Goal: Task Accomplishment & Management: Use online tool/utility

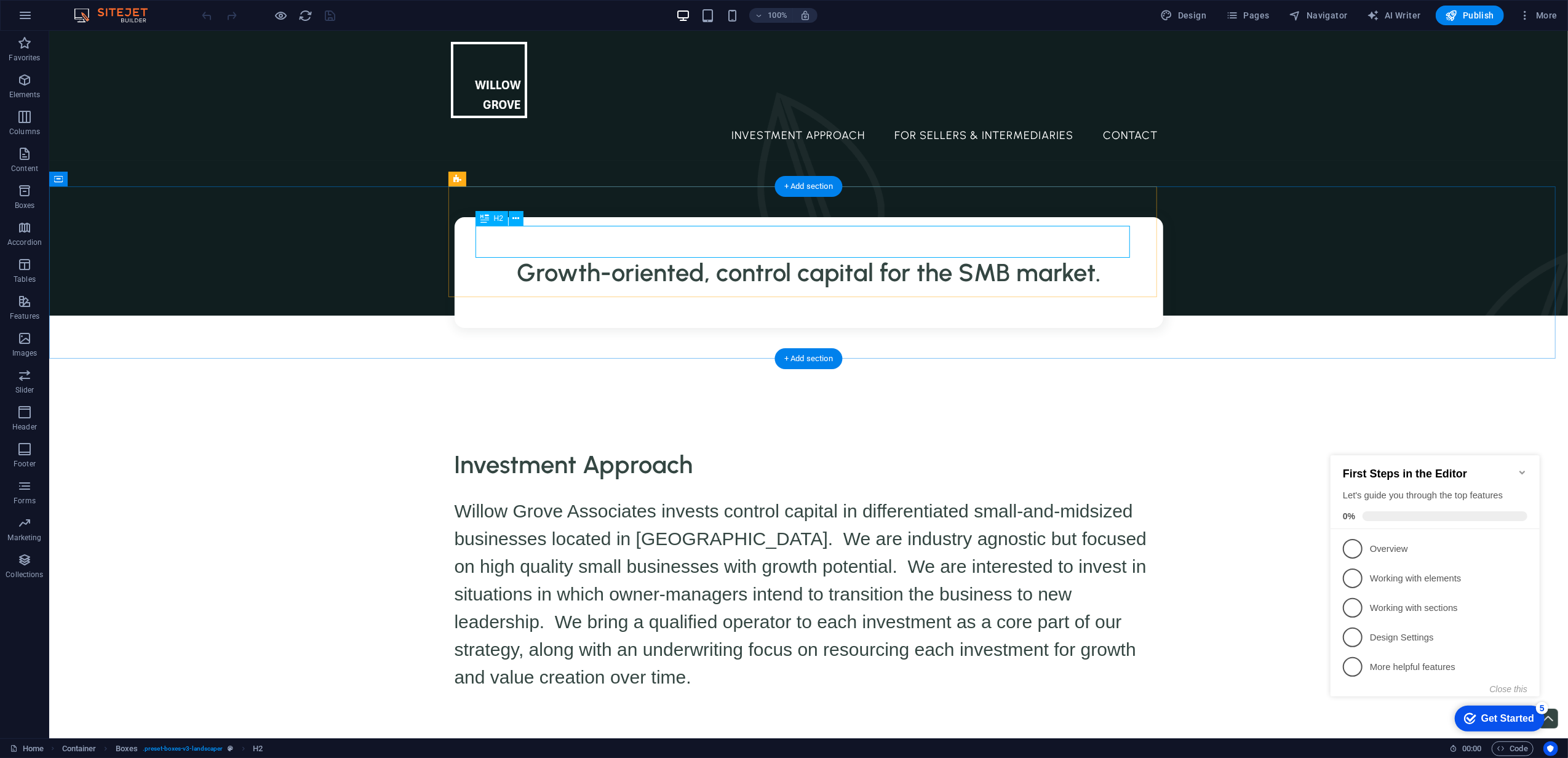
click at [785, 256] on div "Growth-oriented, control capital for the SMB market." at bounding box center [807, 272] width 654 height 32
click at [649, 488] on div "Willow Grove Associates invests control capital in differentiated small-and-mid…" at bounding box center [808, 585] width 709 height 210
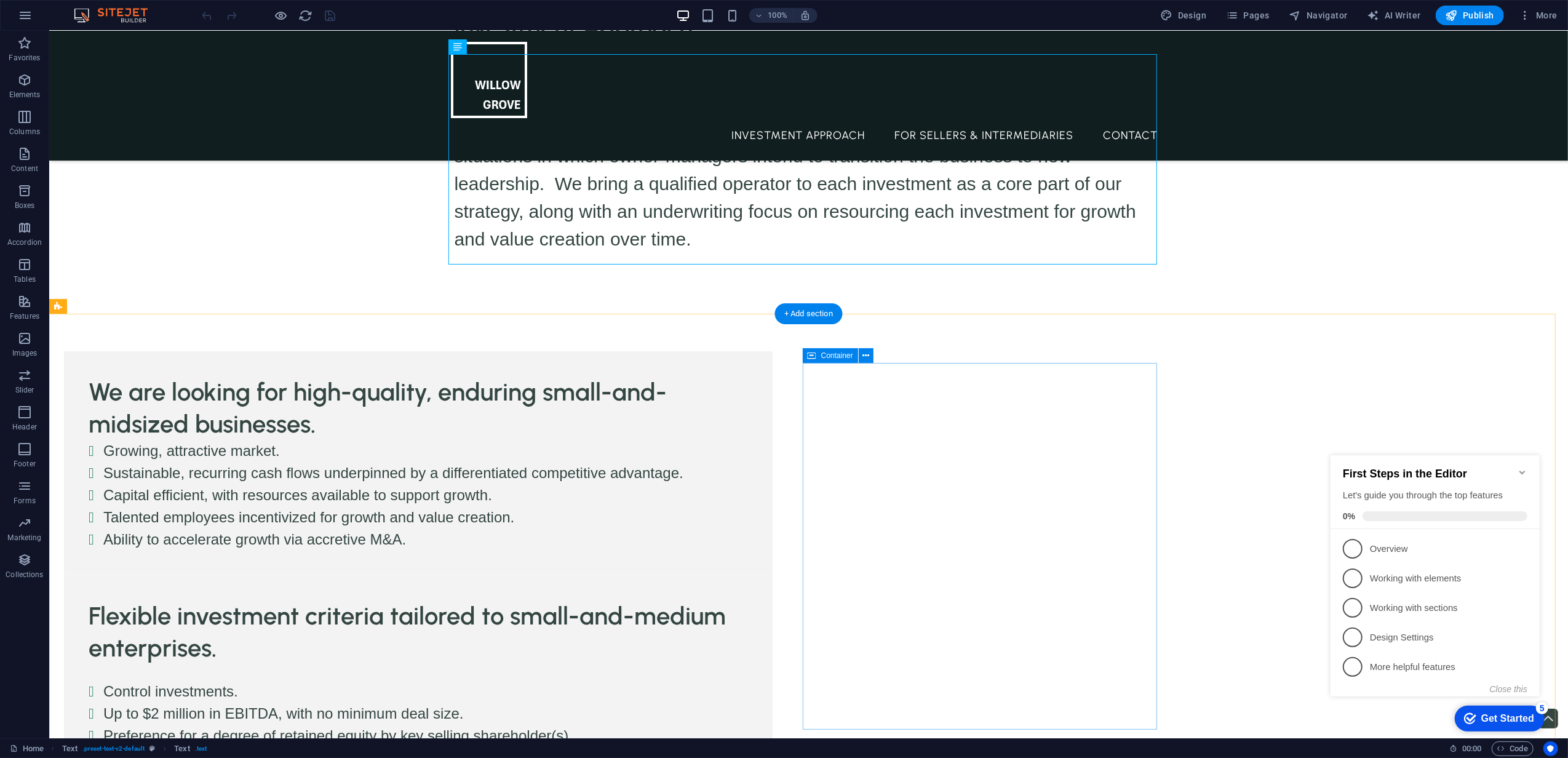
scroll to position [410, 0]
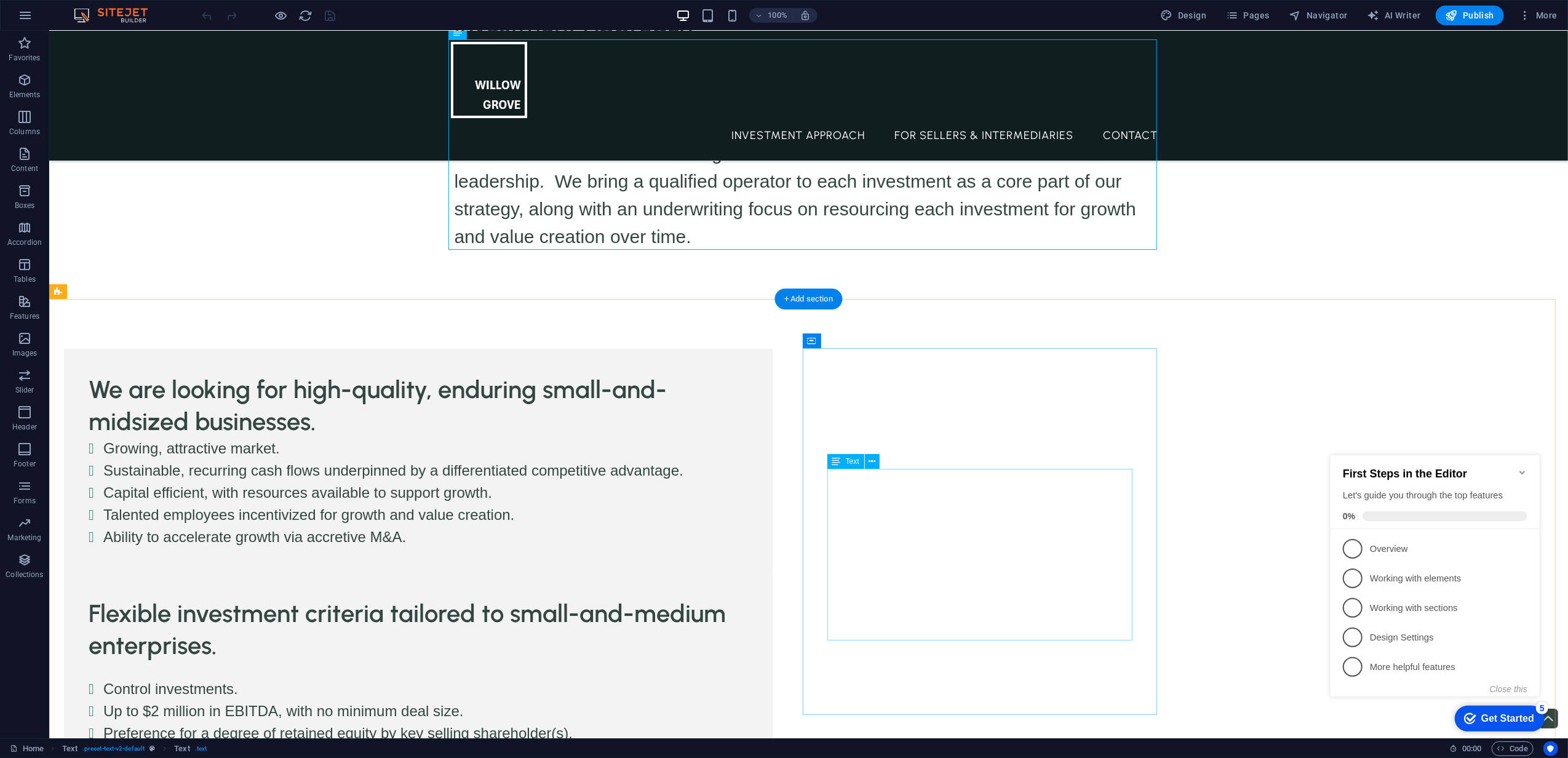
click at [747, 662] on div "Control investments. Up to $2 million in EBITDA, with no minimum deal size. Pre…" at bounding box center [417, 714] width 659 height 106
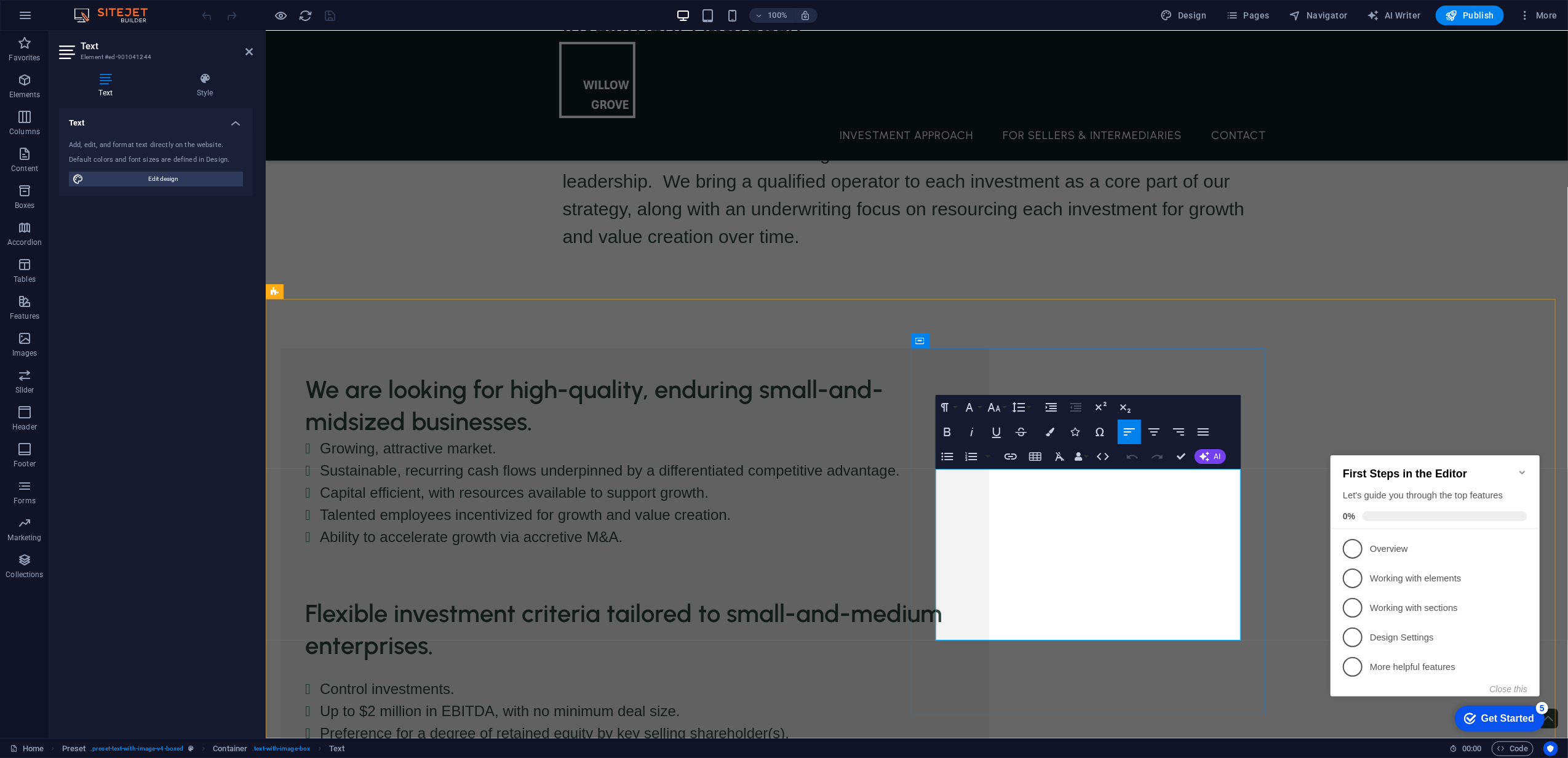
click at [952, 700] on li "Up to $2 million in EBITDA, with no minimum deal size." at bounding box center [642, 711] width 645 height 22
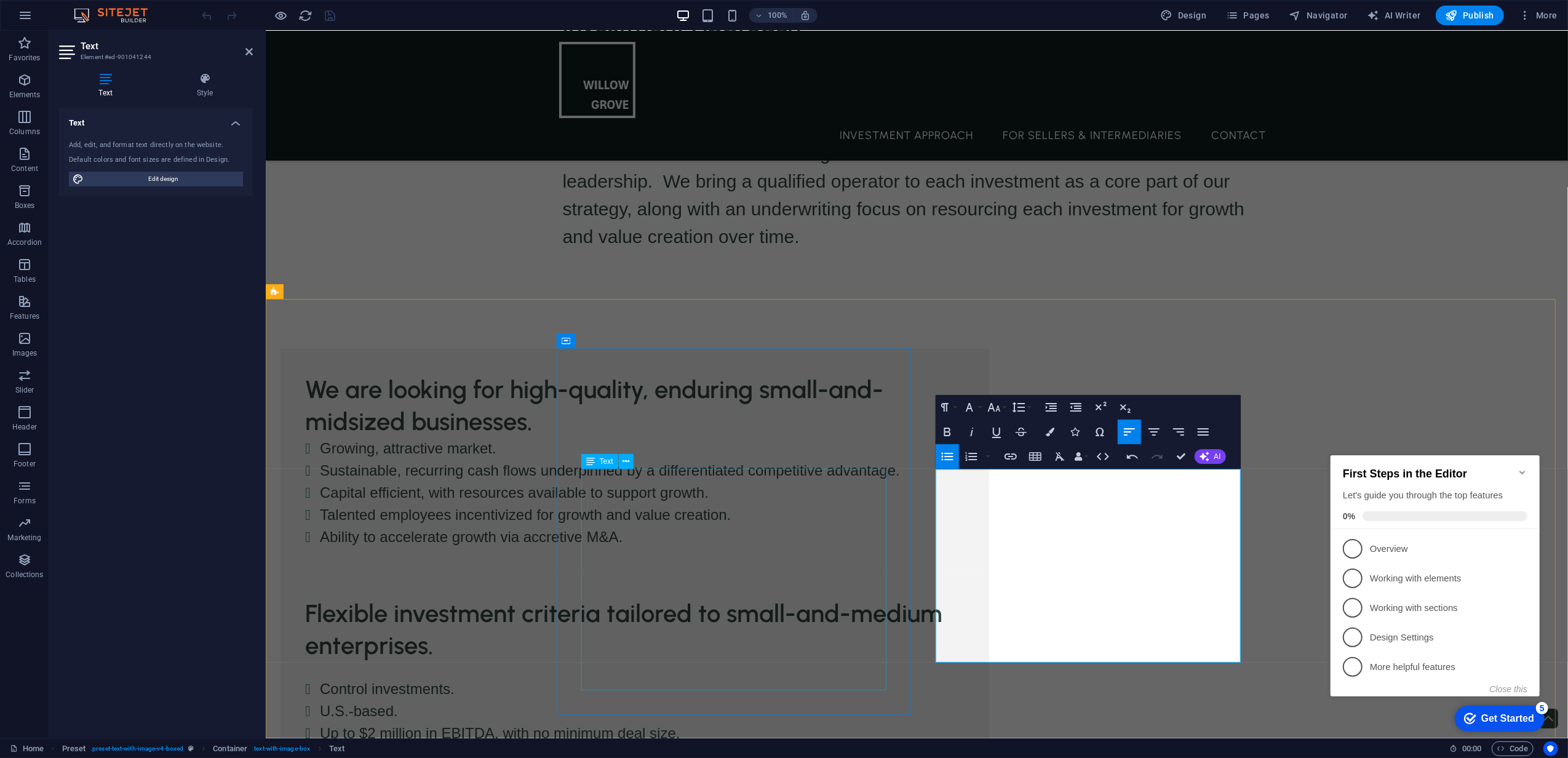
click at [775, 481] on div "Growing, attractive market. Sustainable, recurring cash flows underpinned by a …" at bounding box center [634, 492] width 659 height 111
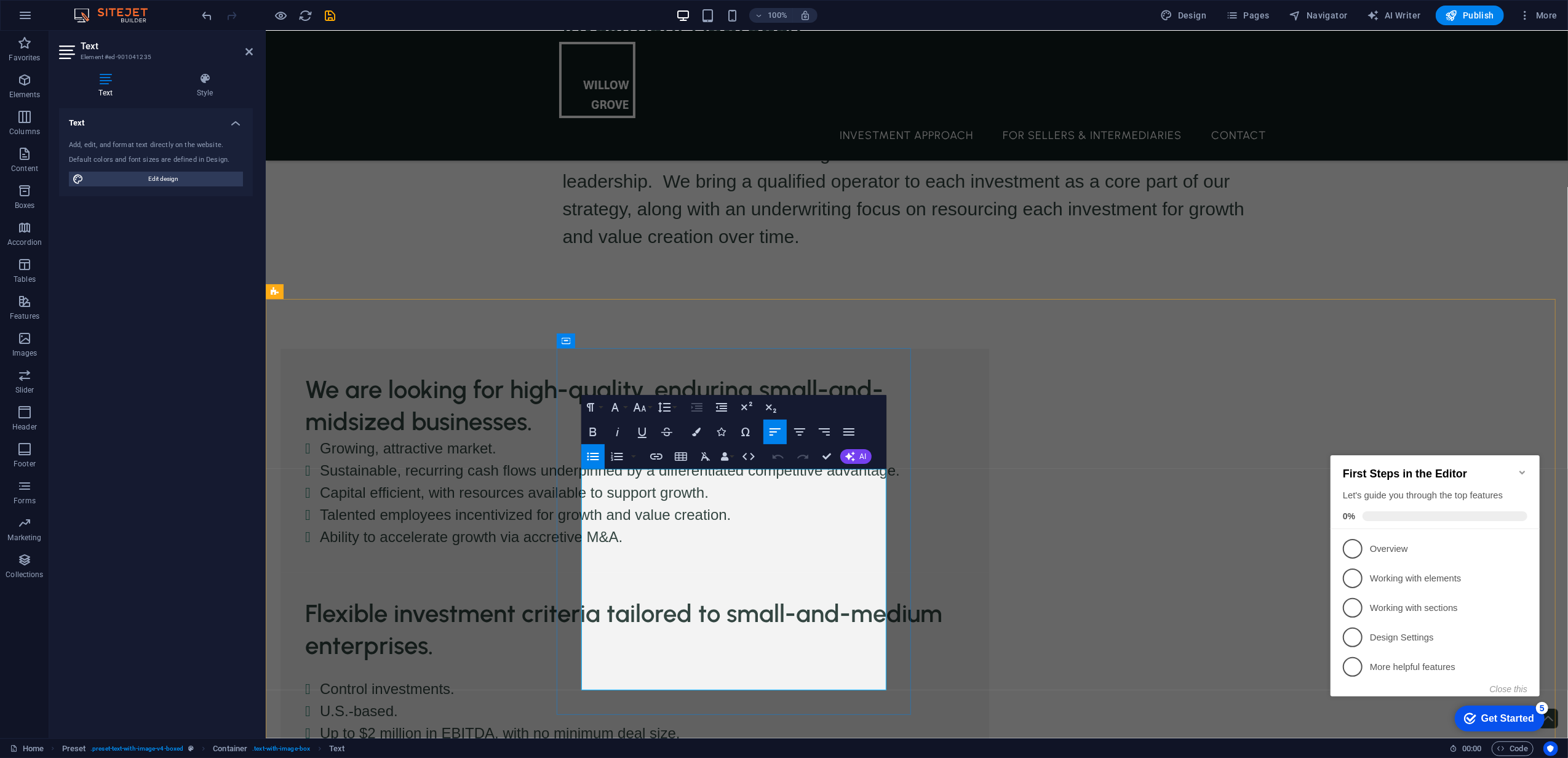
click at [766, 460] on li "Growing, attractive market." at bounding box center [642, 448] width 645 height 22
click at [772, 460] on li "Growing, attractive market." at bounding box center [642, 448] width 645 height 22
click at [597, 460] on li "Growing, attractive markets." at bounding box center [642, 448] width 645 height 22
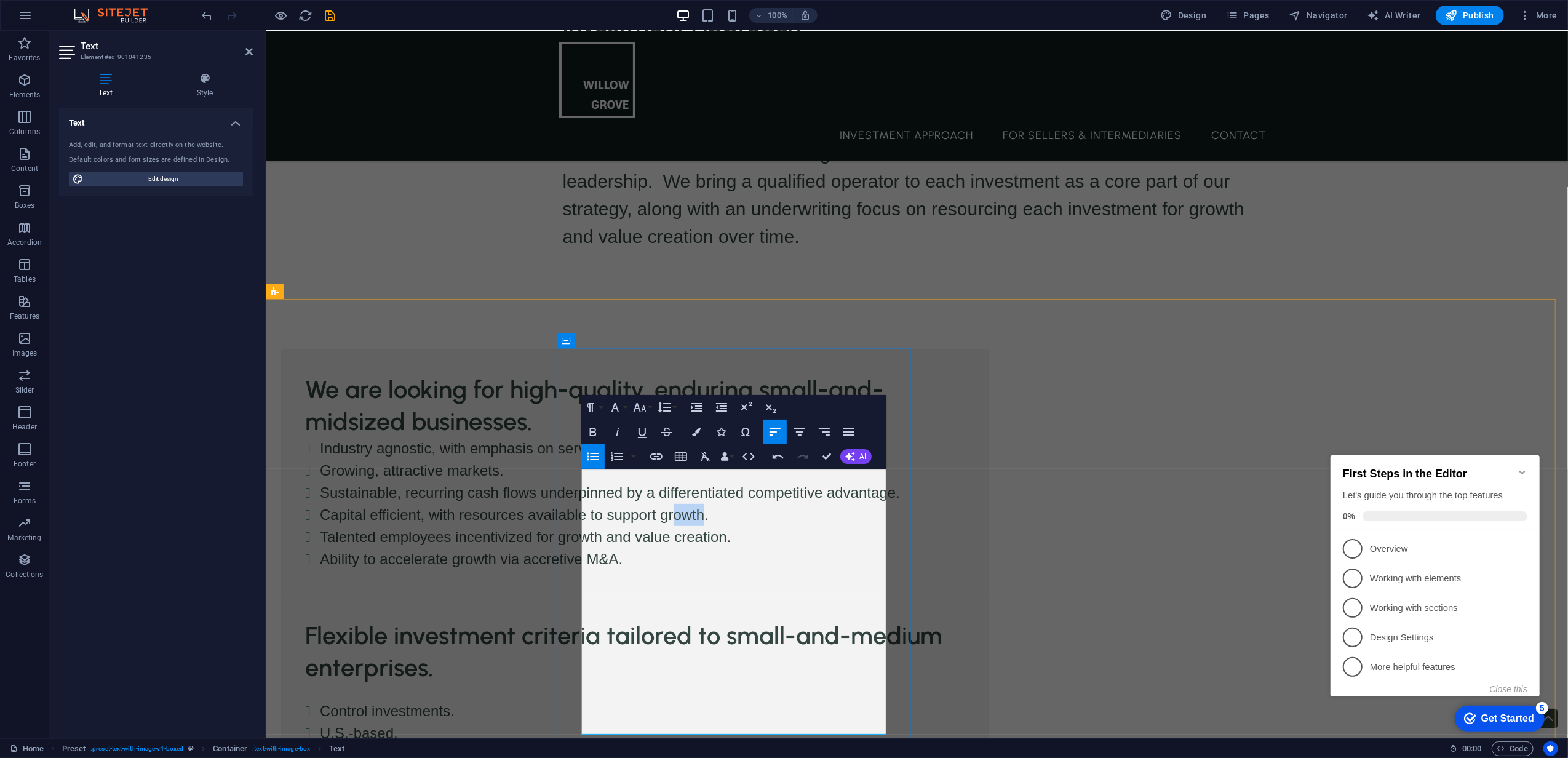
drag, startPoint x: 692, startPoint y: 633, endPoint x: 659, endPoint y: 635, distance: 33.1
click at [659, 526] on li "Capital efficient, with resources available to support growth." at bounding box center [642, 515] width 645 height 22
drag, startPoint x: 832, startPoint y: 654, endPoint x: 624, endPoint y: 678, distance: 209.4
click at [624, 548] on li "Talented employees incentivized for growth and value creation." at bounding box center [642, 537] width 645 height 22
drag, startPoint x: 694, startPoint y: 673, endPoint x: 691, endPoint y: 683, distance: 10.4
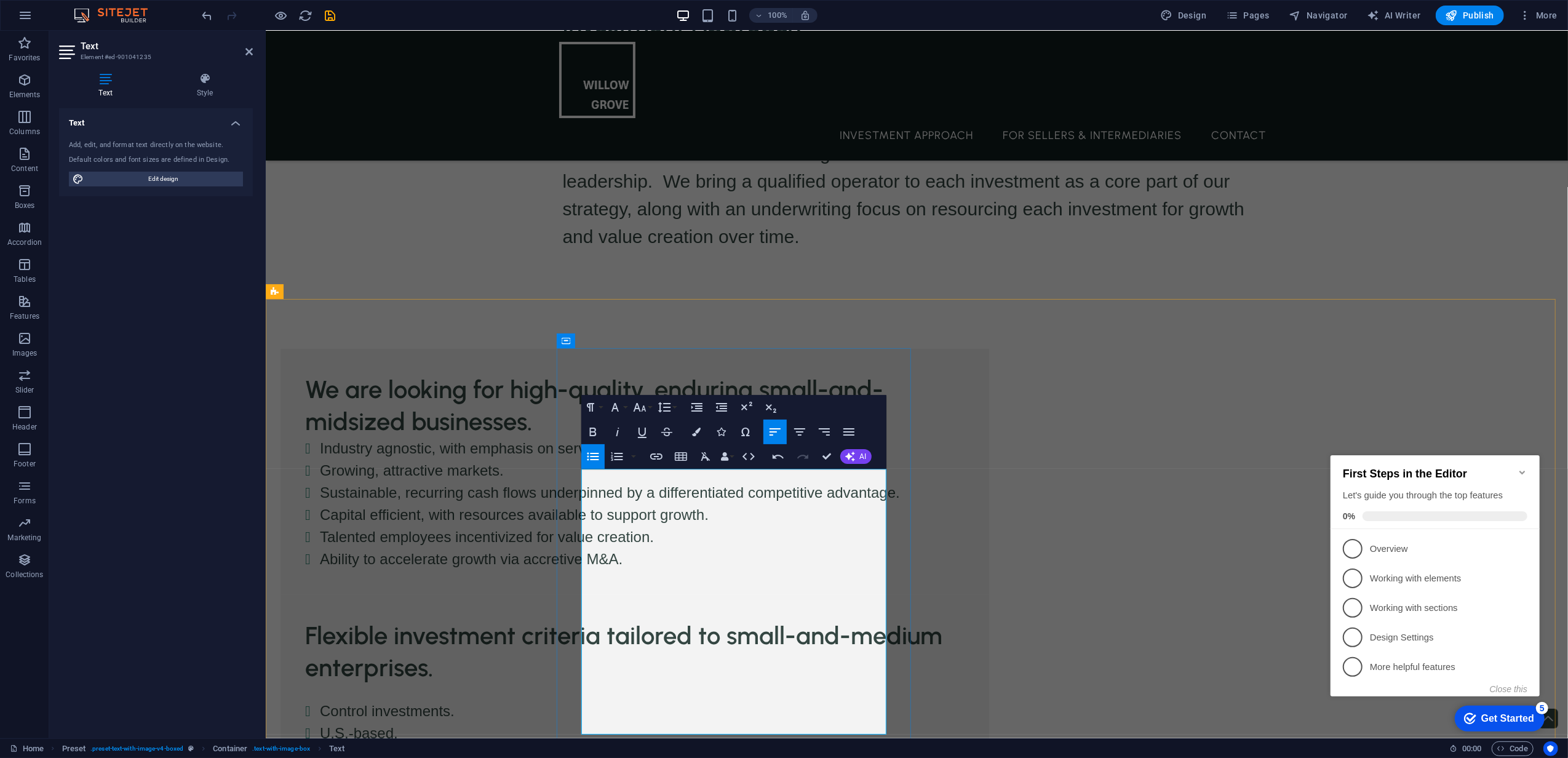
click at [694, 548] on li "Talented employees incentivized for value creation." at bounding box center [642, 537] width 645 height 22
drag, startPoint x: 703, startPoint y: 633, endPoint x: 696, endPoint y: 613, distance: 21.2
click at [696, 526] on li "Capital efficient, with resources available to support growth." at bounding box center [642, 515] width 645 height 22
click at [683, 548] on li "Talented employees incentivized for value creation." at bounding box center [642, 537] width 645 height 22
click at [802, 526] on li "Capital efficient, with resources available to support growth." at bounding box center [642, 515] width 645 height 22
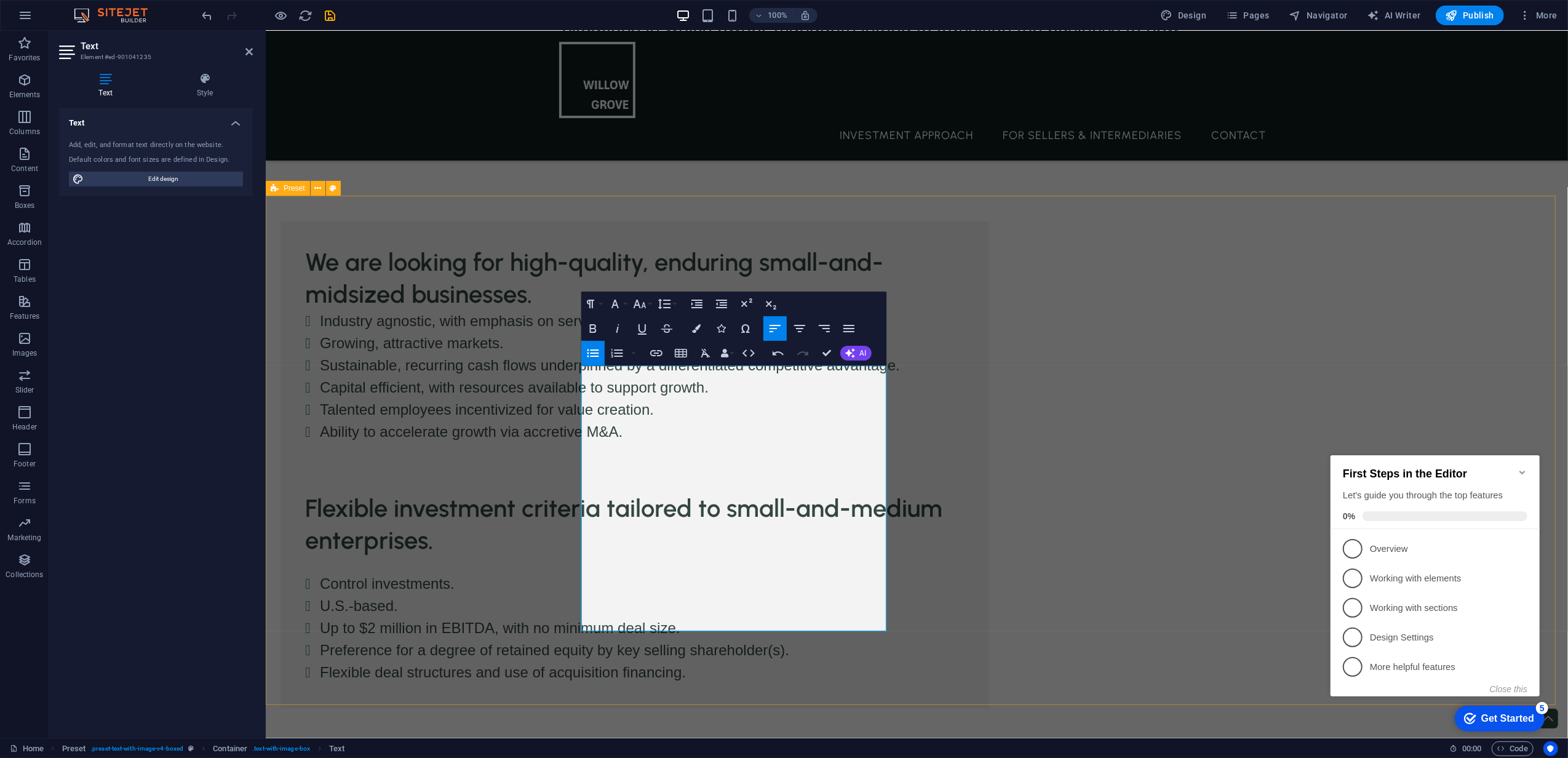
scroll to position [574, 0]
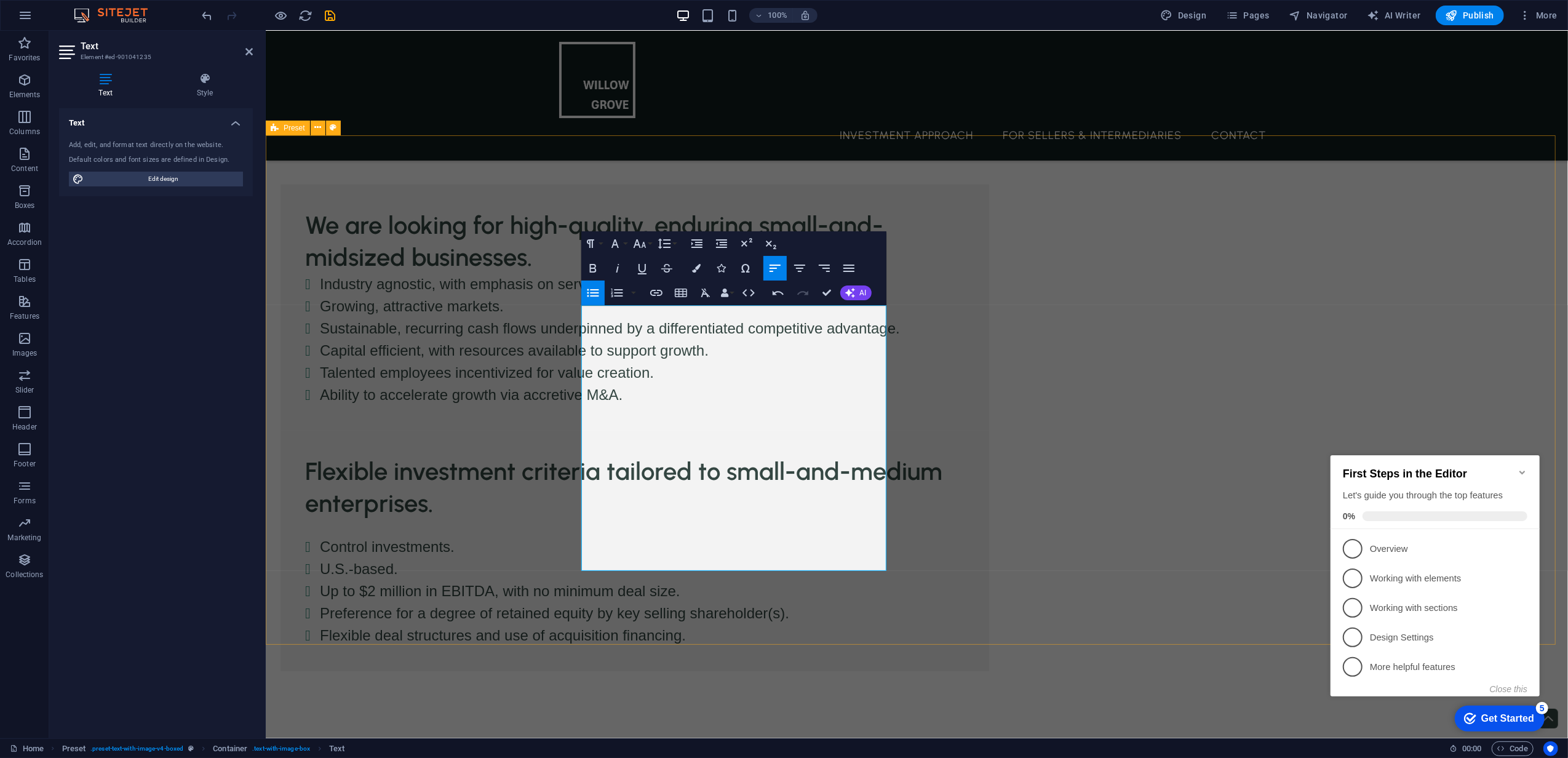
click at [710, 613] on div "We are looking for high-quality, enduring small-and-midsized businesses. Indust…" at bounding box center [916, 428] width 1302 height 585
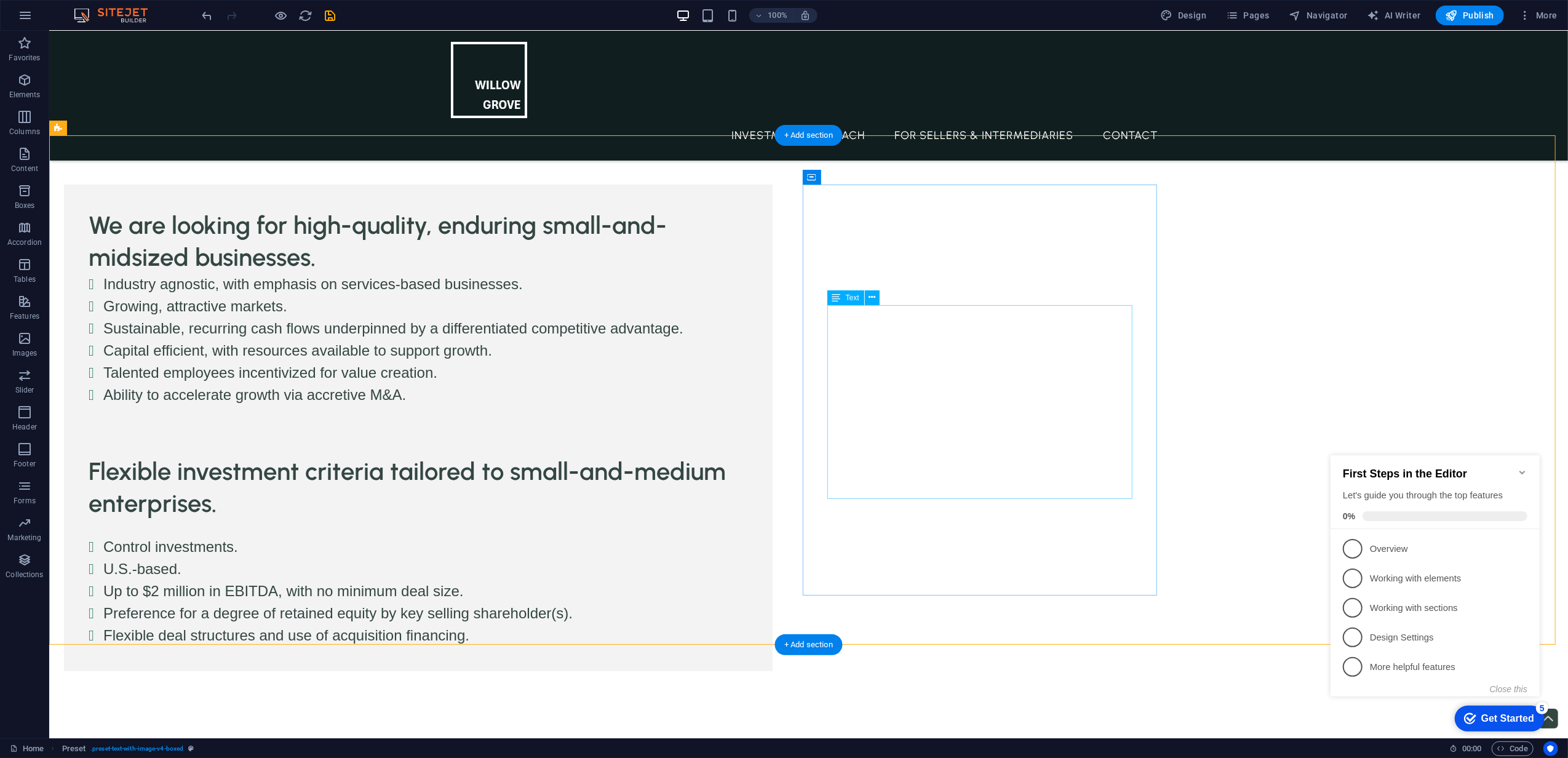
click at [747, 519] on div "Control investments. U.S.-based. Up to $2 million in EBITDA, with no minimum de…" at bounding box center [417, 583] width 659 height 127
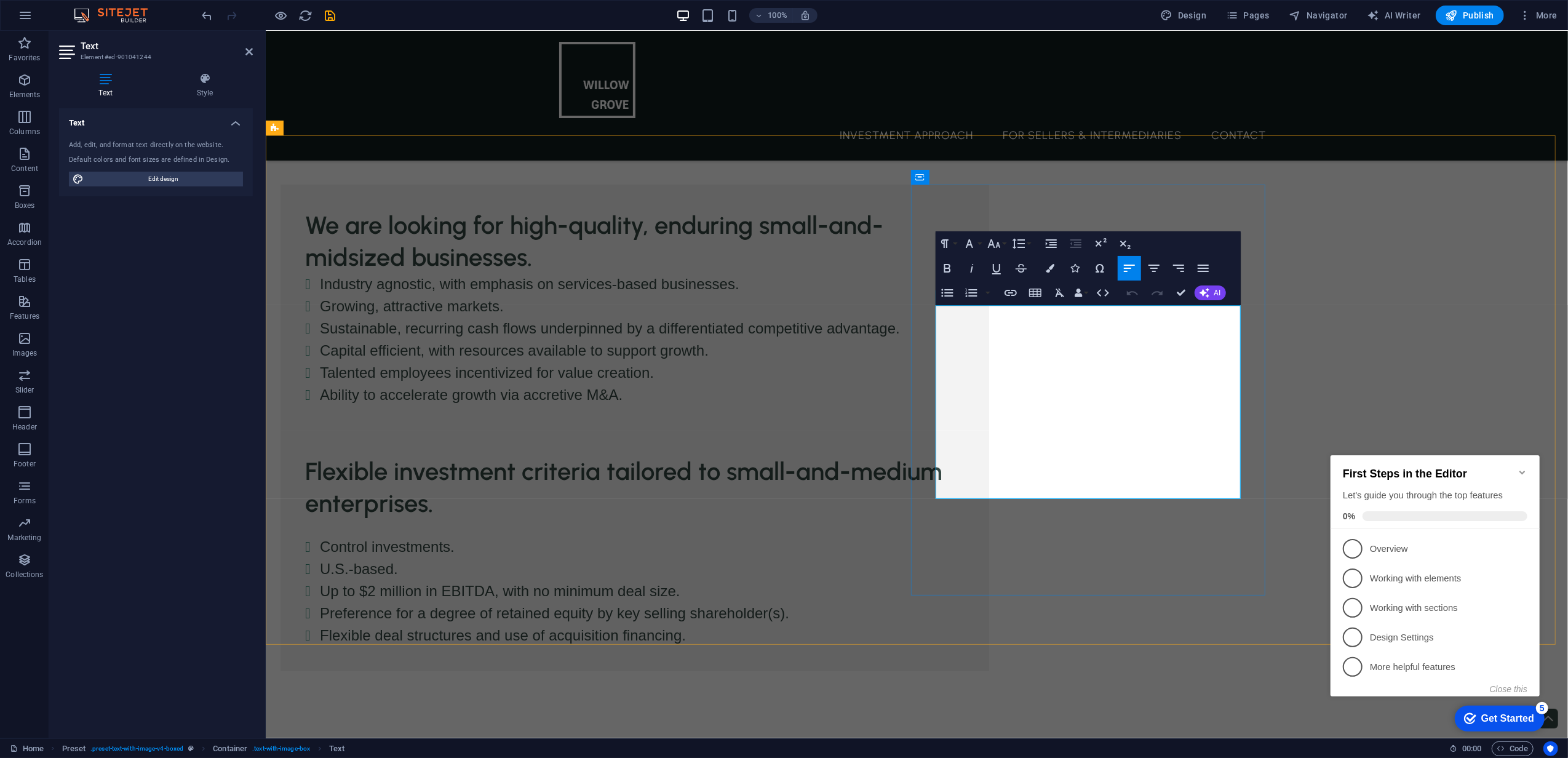
click at [964, 558] on li "U.S.-based." at bounding box center [642, 569] width 645 height 22
click at [964, 558] on li "U.S.-based businesses ." at bounding box center [642, 569] width 645 height 22
click at [1395, 349] on div "We are looking for high-quality, enduring small-and-midsized businesses. Indust…" at bounding box center [916, 428] width 1302 height 585
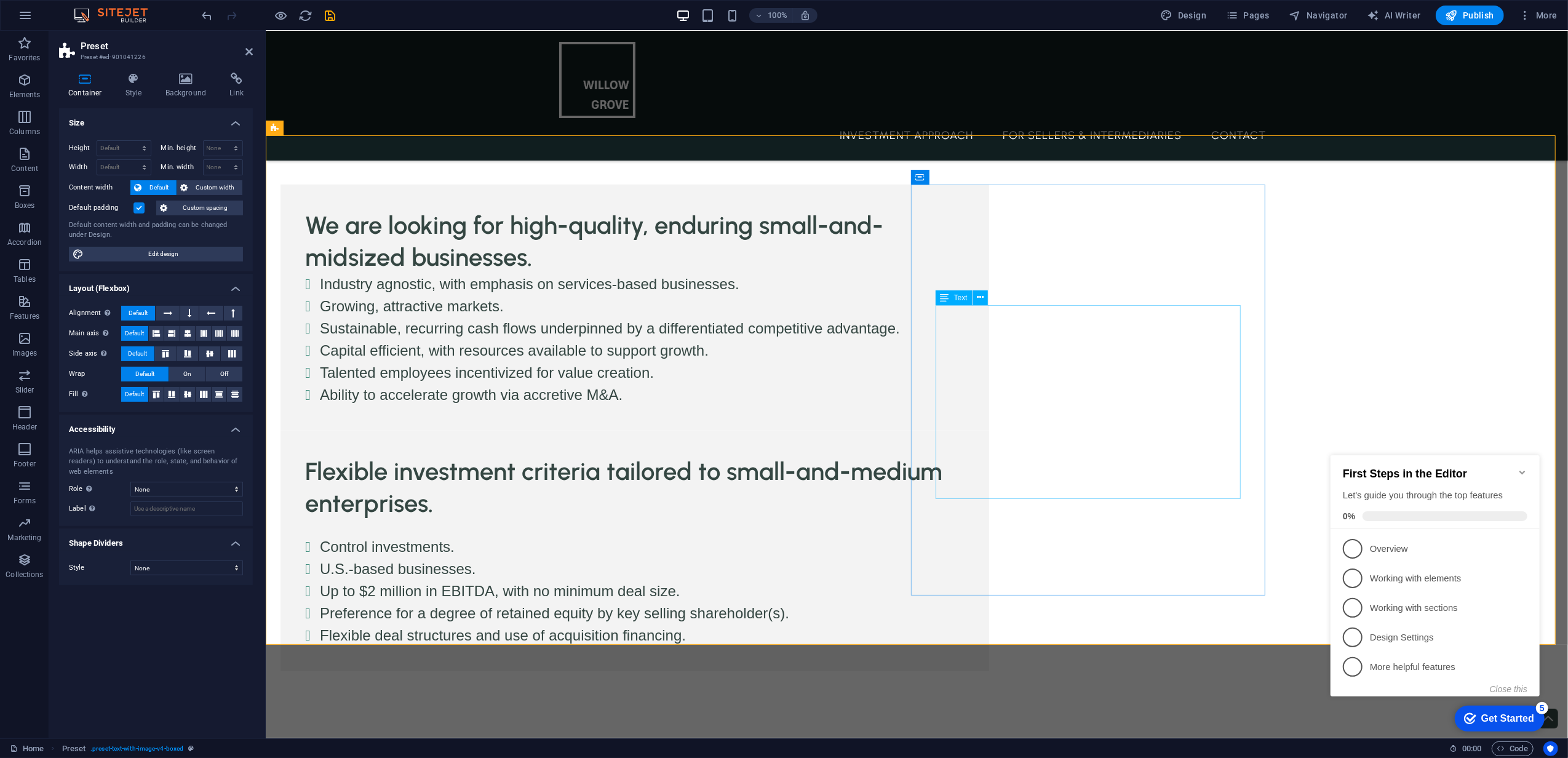
click at [964, 519] on div "Control investments. U.S.-based businesses. Up to $2 million in EBITDA, with no…" at bounding box center [634, 583] width 659 height 127
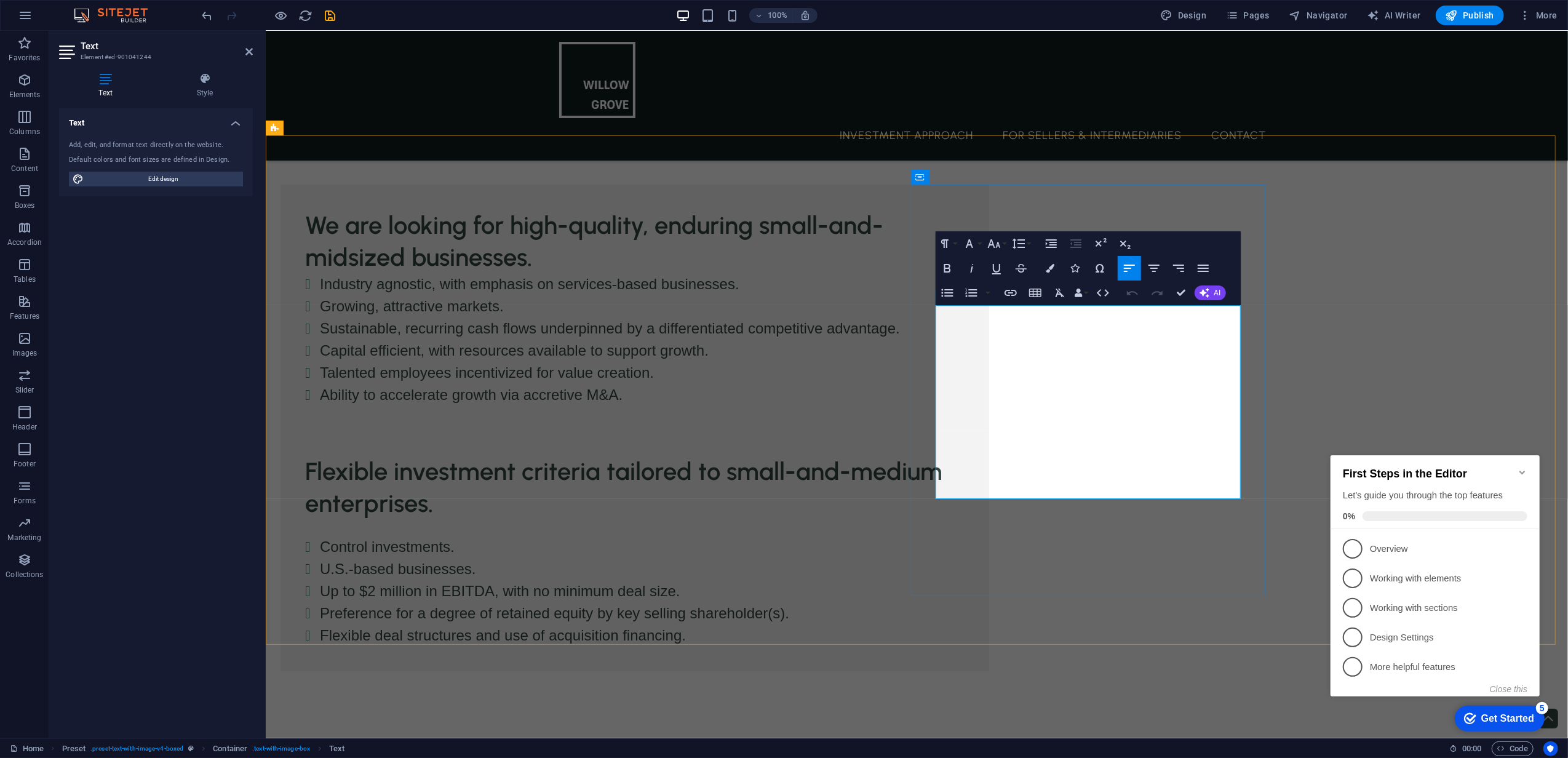
click at [964, 580] on li "Up to $2 million in EBITDA, with no minimum deal size." at bounding box center [642, 591] width 645 height 22
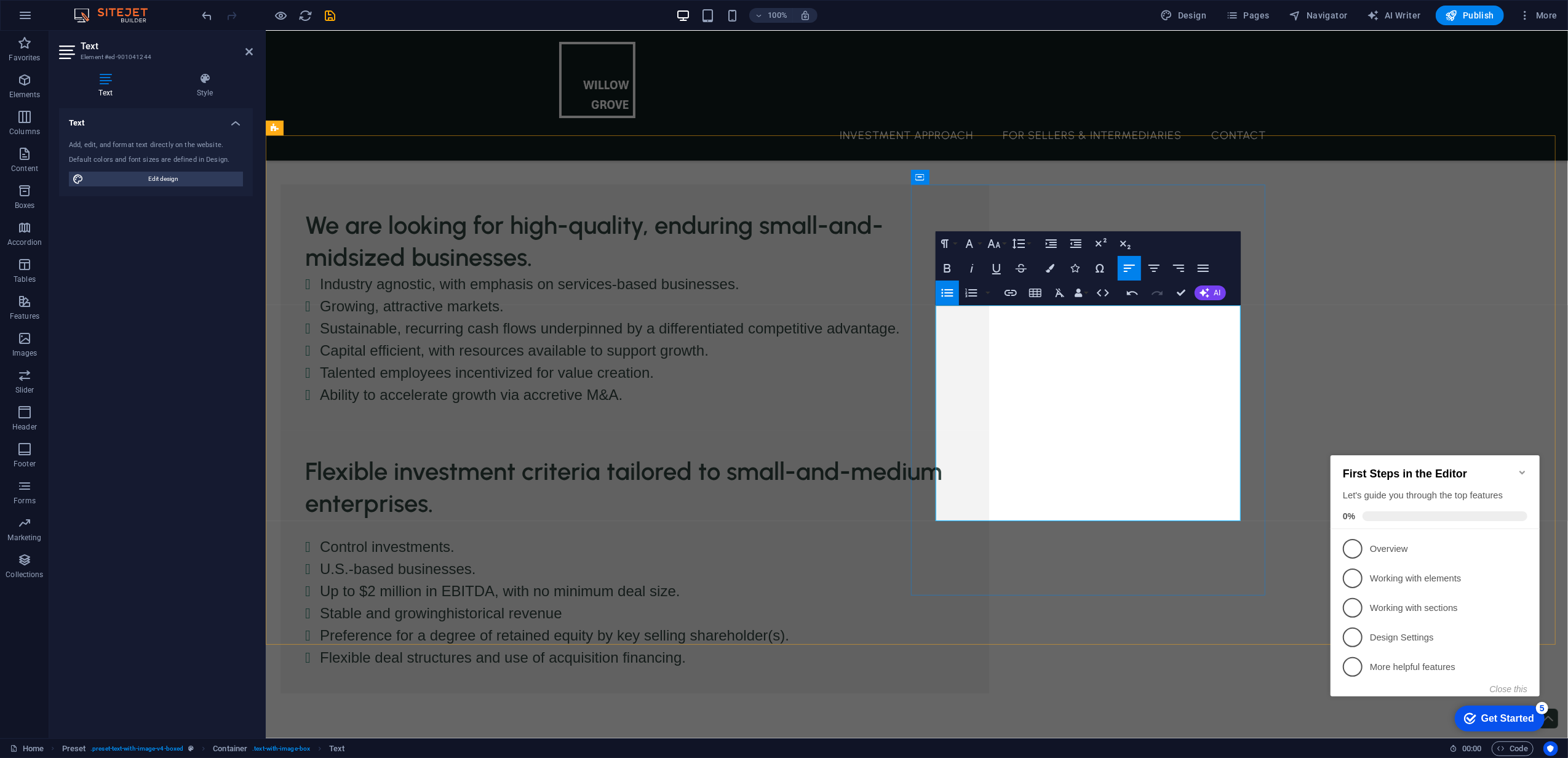
click at [964, 602] on li "Stable and growing historical revenue" at bounding box center [642, 613] width 645 height 22
click at [964, 602] on li "Stable and growing historical revenue." at bounding box center [642, 613] width 645 height 22
click at [1299, 363] on div "We are looking for high-quality, enduring small-and-midsized businesses. Indust…" at bounding box center [916, 439] width 1302 height 607
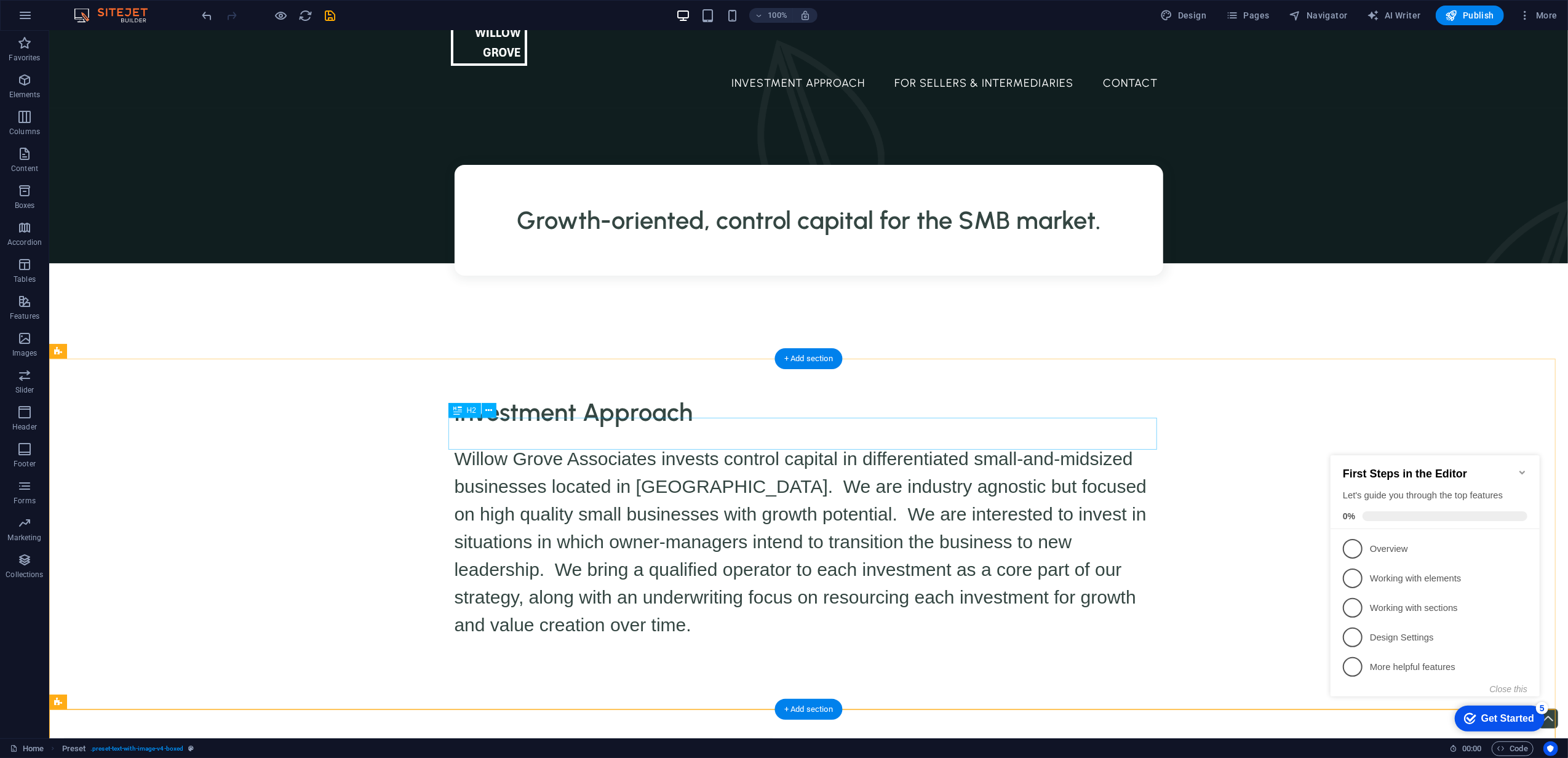
scroll to position [0, 0]
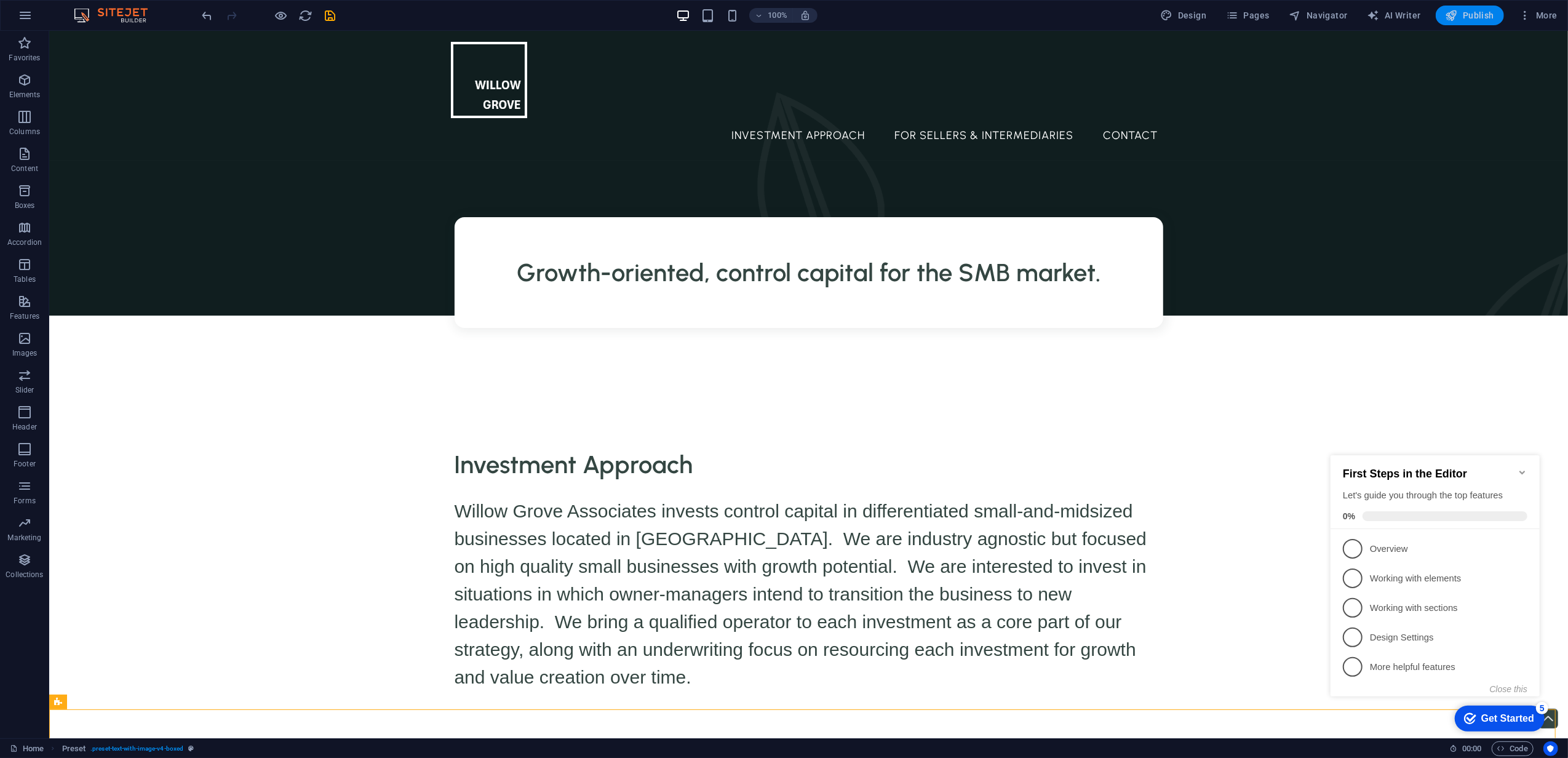
click at [1483, 11] on span "Publish" at bounding box center [1470, 15] width 49 height 13
